Goal: Information Seeking & Learning: Compare options

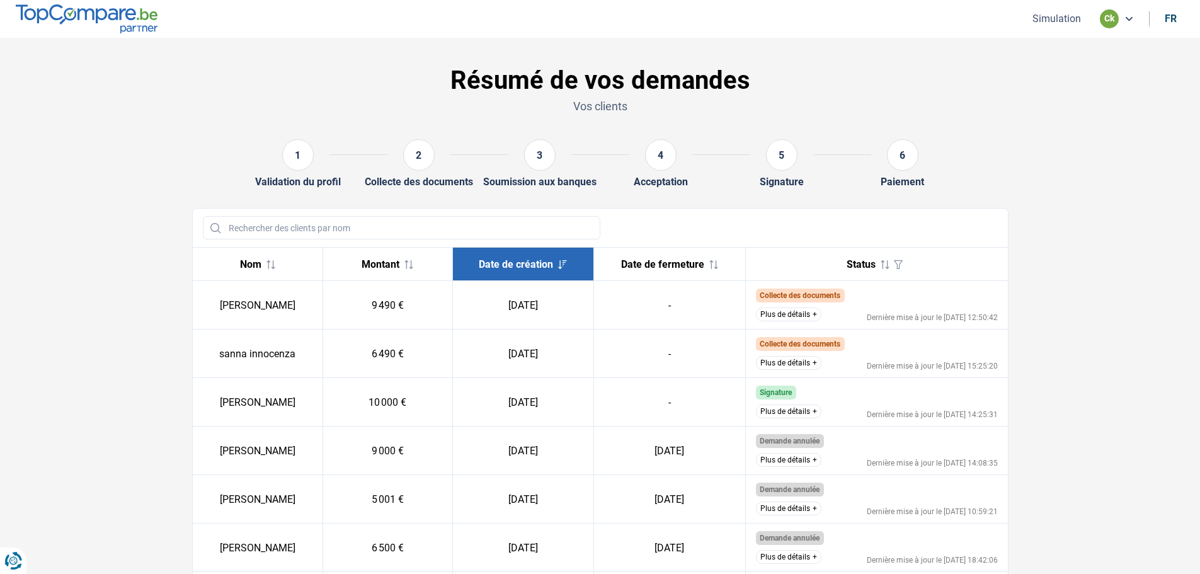
click at [787, 408] on button "Plus de détails" at bounding box center [789, 411] width 66 height 14
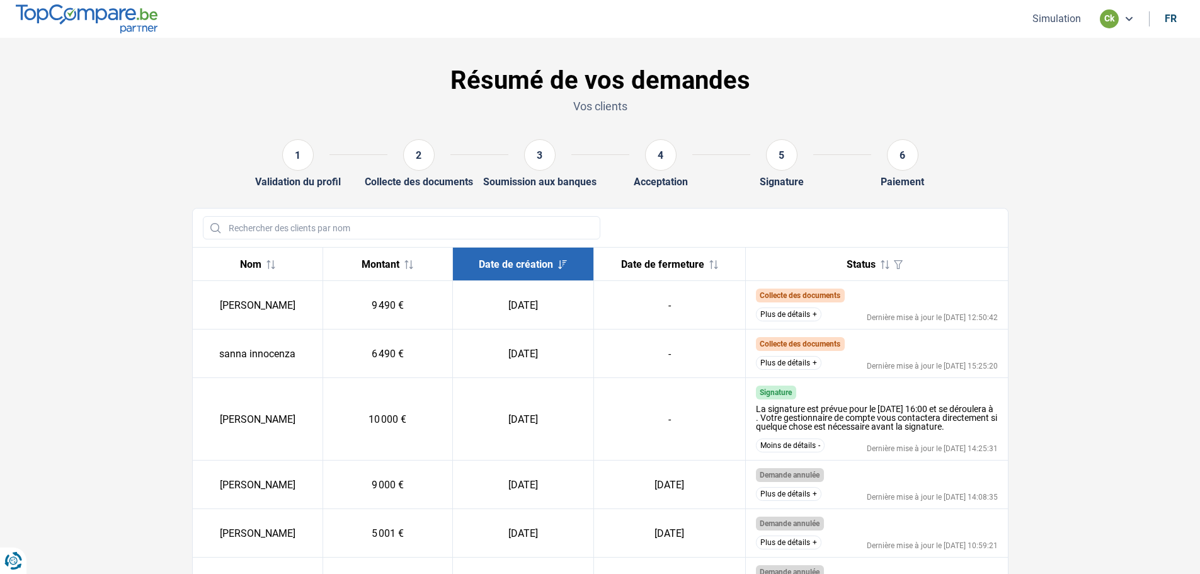
click at [794, 452] on button "Moins de détails" at bounding box center [790, 445] width 69 height 14
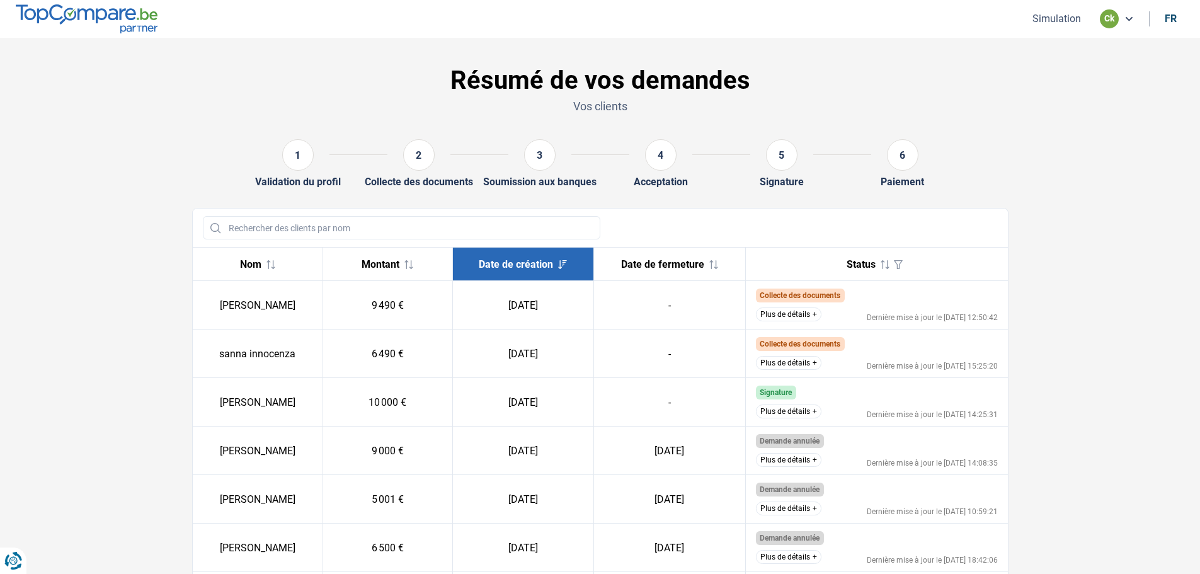
click at [772, 412] on button "Plus de détails" at bounding box center [789, 411] width 66 height 14
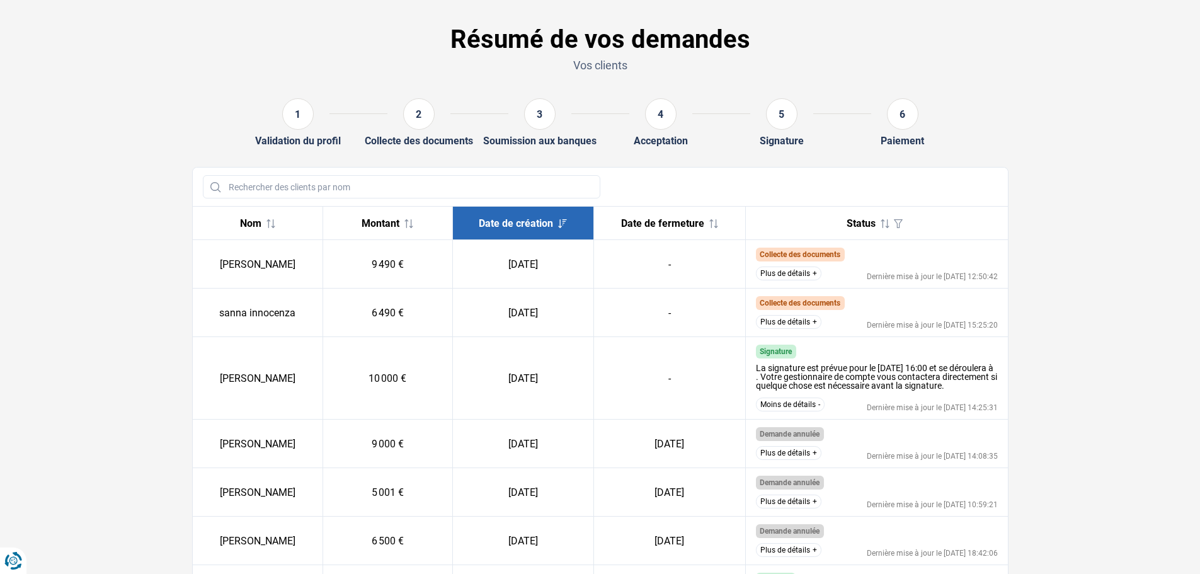
scroll to position [63, 0]
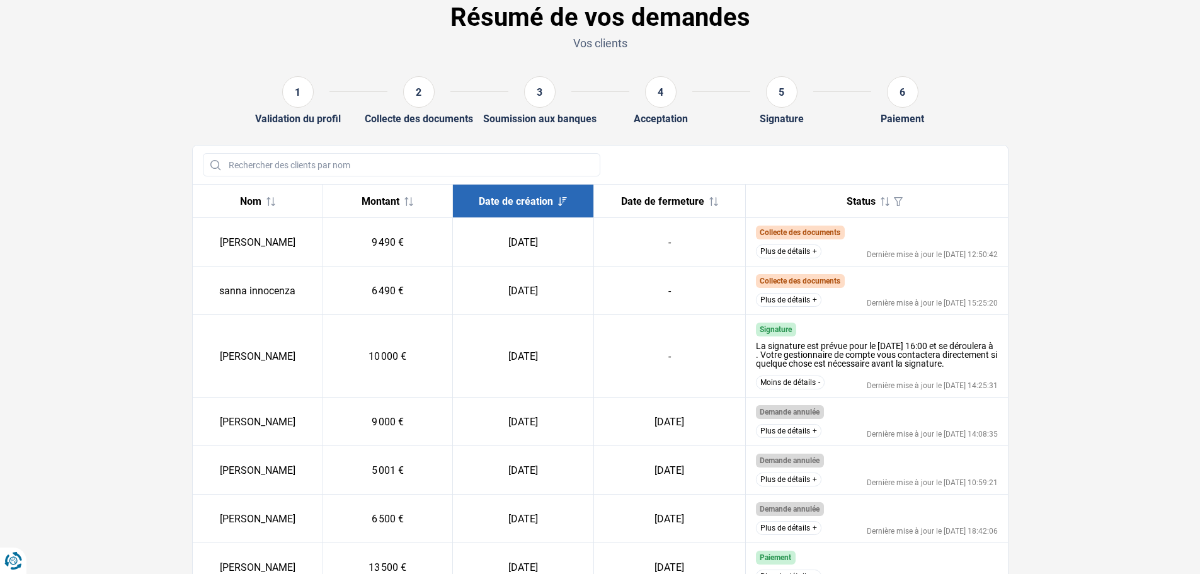
click at [781, 252] on button "Plus de détails" at bounding box center [789, 251] width 66 height 14
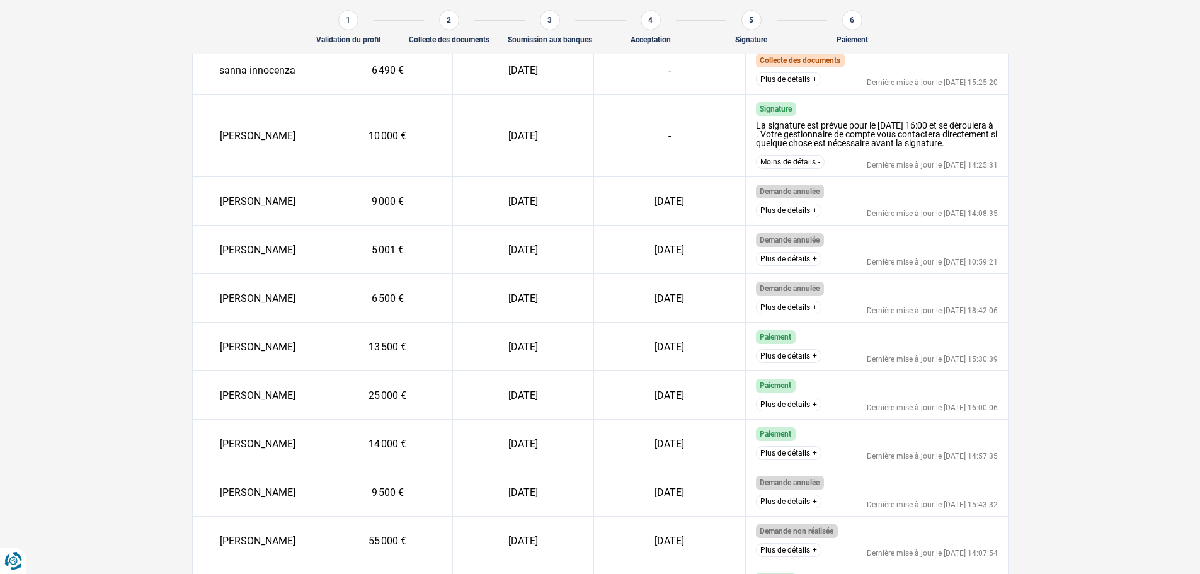
scroll to position [301, 0]
click at [771, 462] on button "Plus de détails" at bounding box center [789, 455] width 66 height 14
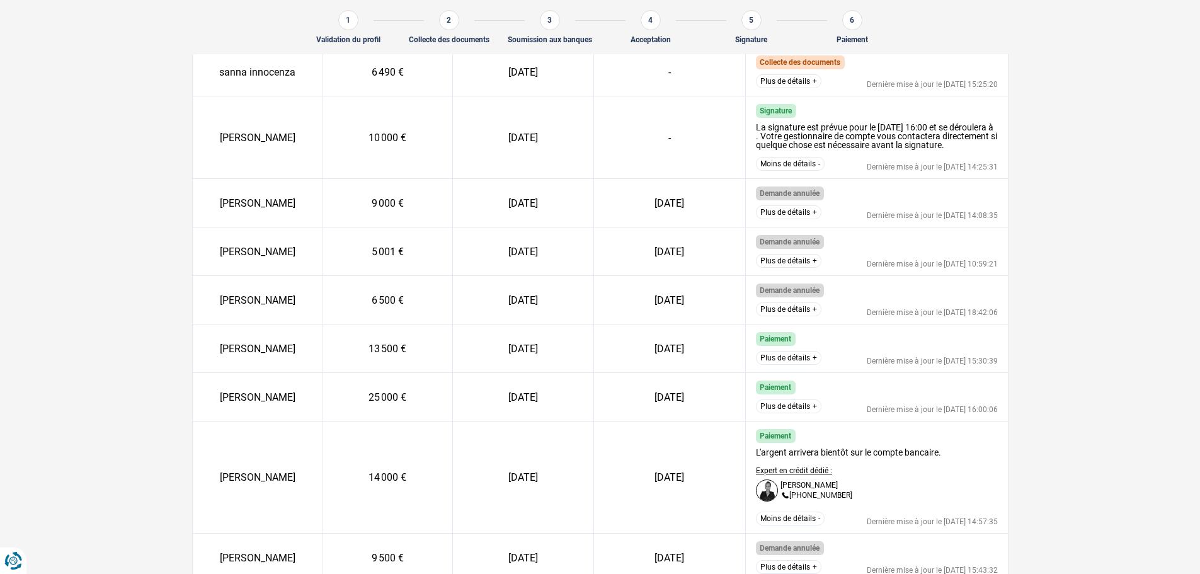
click at [1100, 387] on section "Résumé de vos demandes Vos clients 1 Validation du profil 2 Collecte des docume…" at bounding box center [600, 291] width 1200 height 1109
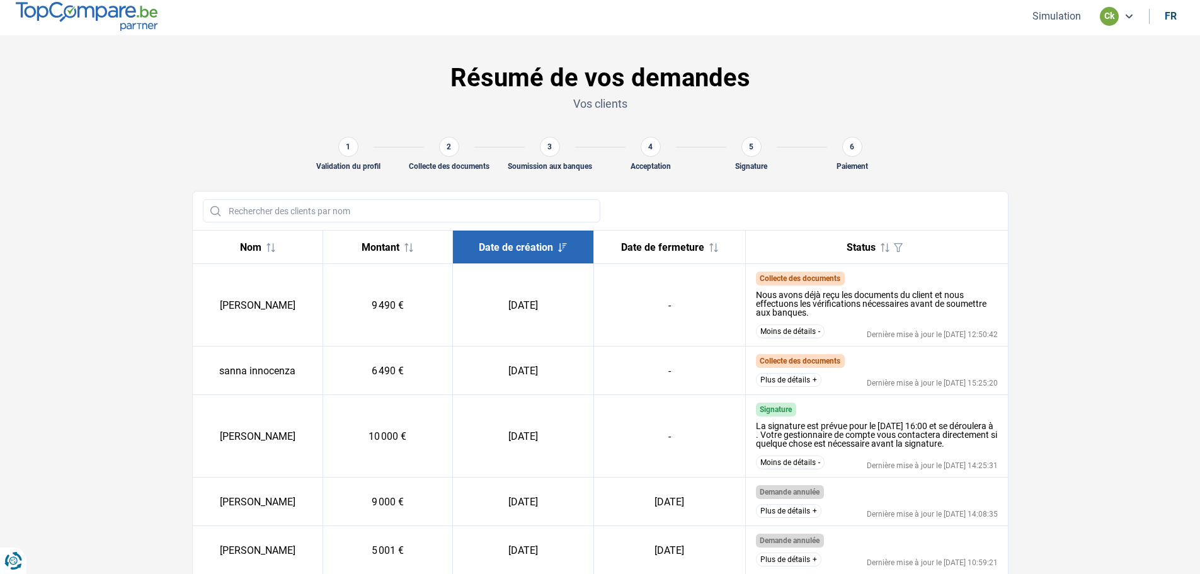
scroll to position [0, 0]
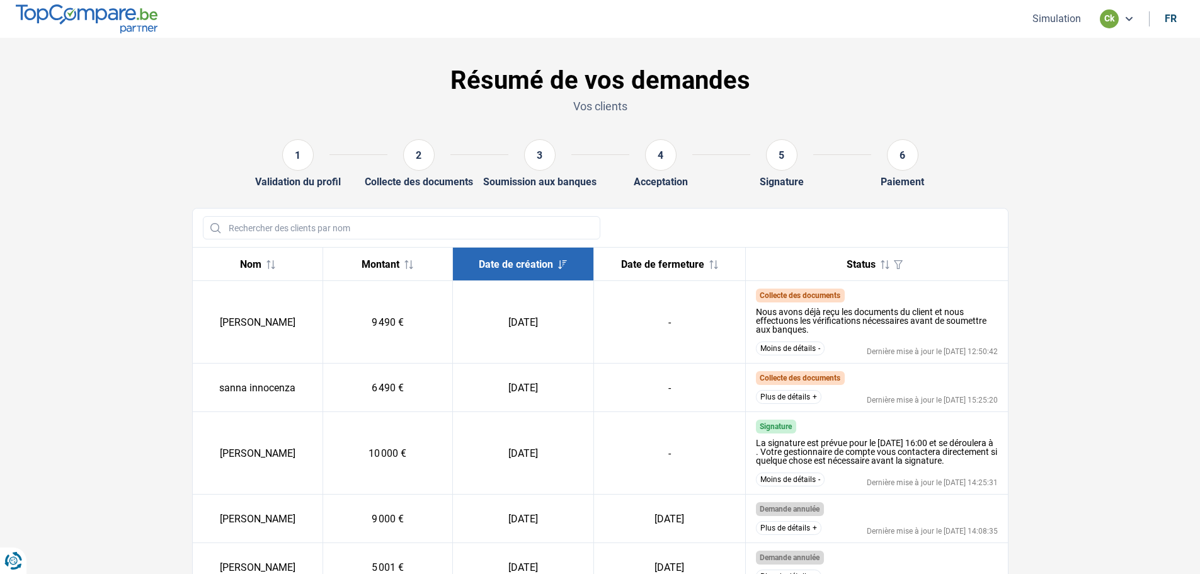
drag, startPoint x: 98, startPoint y: 120, endPoint x: 101, endPoint y: 20, distance: 100.2
